Goal: Task Accomplishment & Management: Manage account settings

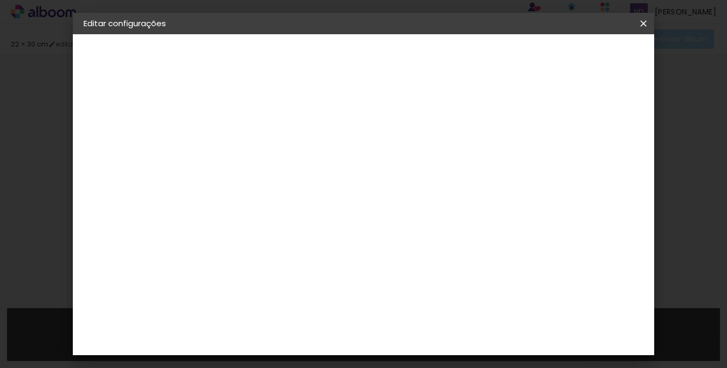
click at [448, 50] on paper-button "Salvar configurações" at bounding box center [410, 61] width 76 height 26
click at [438, 58] on span "Salvar configurações" at bounding box center [410, 60] width 55 height 15
